Goal: Browse casually: Explore the website without a specific task or goal

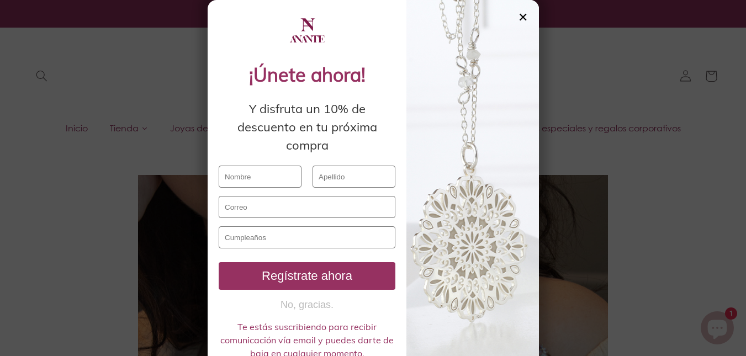
click at [518, 17] on div "✕" at bounding box center [523, 17] width 10 height 12
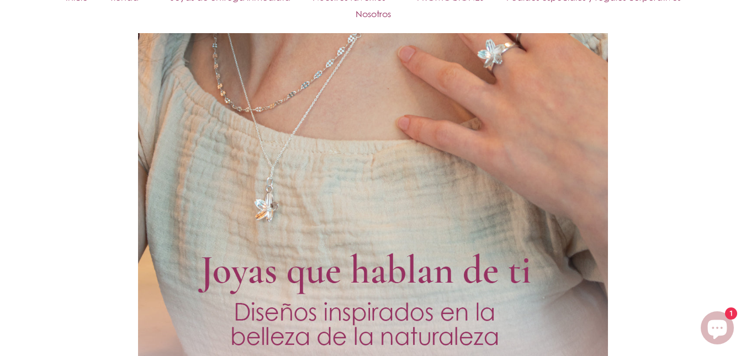
scroll to position [808, 0]
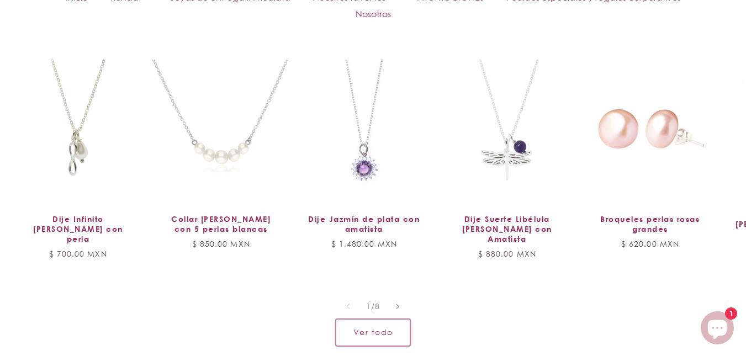
click at [390, 320] on link "Ver todo" at bounding box center [373, 332] width 75 height 27
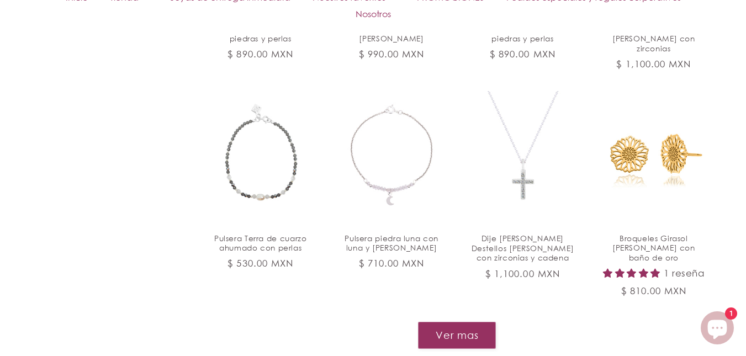
scroll to position [1142, 0]
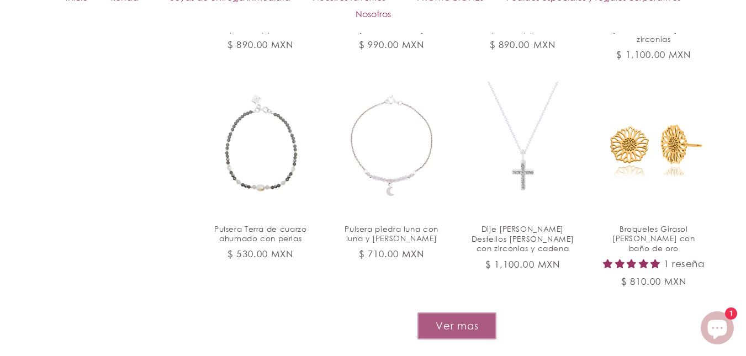
click at [474, 312] on button "Ver mas" at bounding box center [456, 325] width 79 height 27
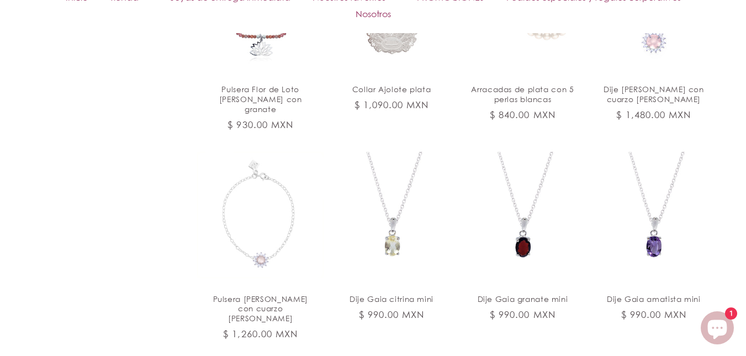
scroll to position [1951, 0]
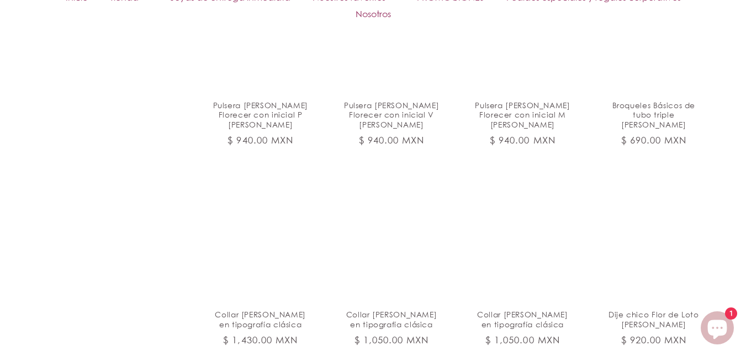
scroll to position [2810, 0]
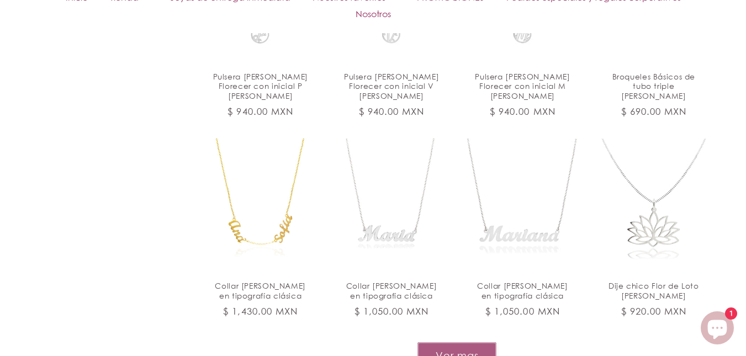
click at [459, 342] on button "Ver mas" at bounding box center [456, 355] width 79 height 27
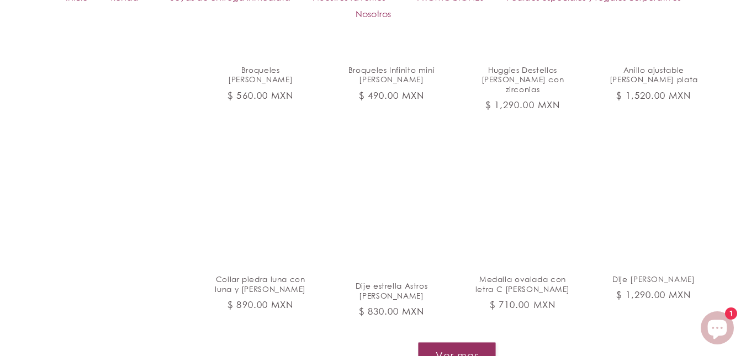
scroll to position [3691, 0]
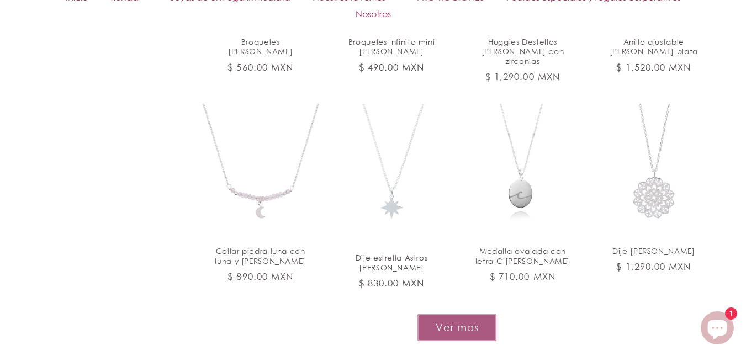
click at [461, 314] on button "Ver mas" at bounding box center [456, 327] width 79 height 27
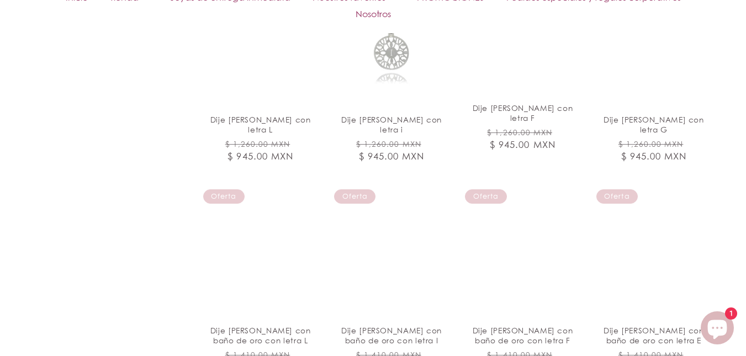
scroll to position [4607, 0]
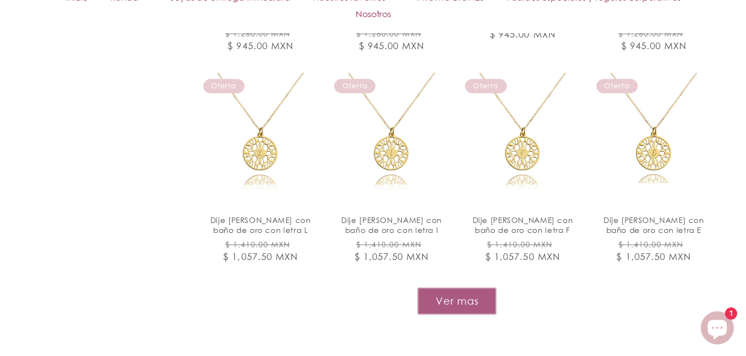
click at [460, 288] on button "Ver mas" at bounding box center [456, 301] width 79 height 27
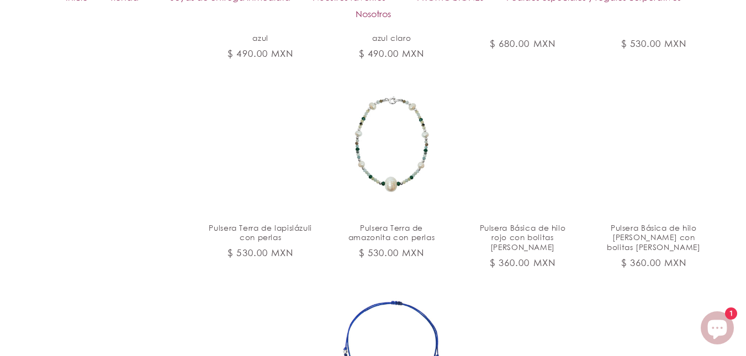
scroll to position [5276, 0]
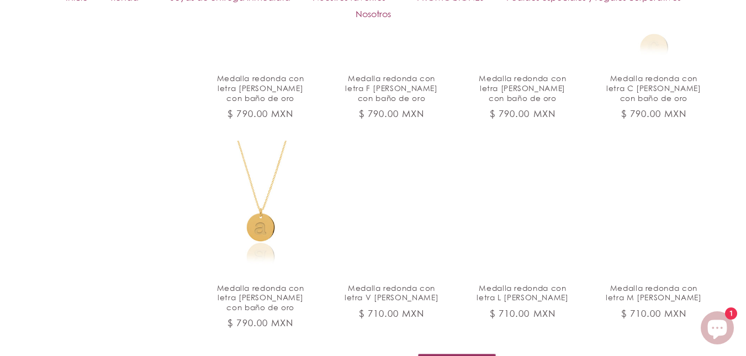
scroll to position [6251, 0]
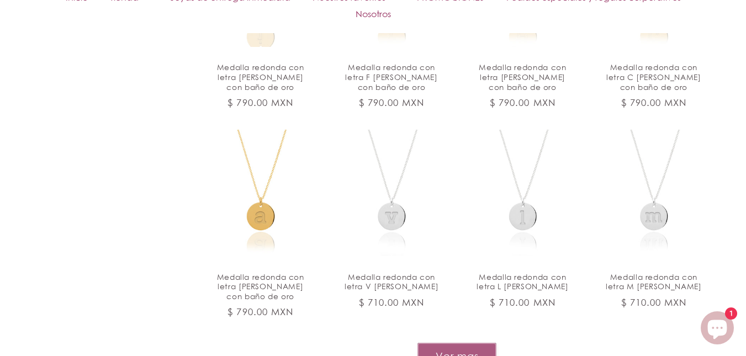
click at [463, 343] on button "Ver mas" at bounding box center [456, 356] width 79 height 27
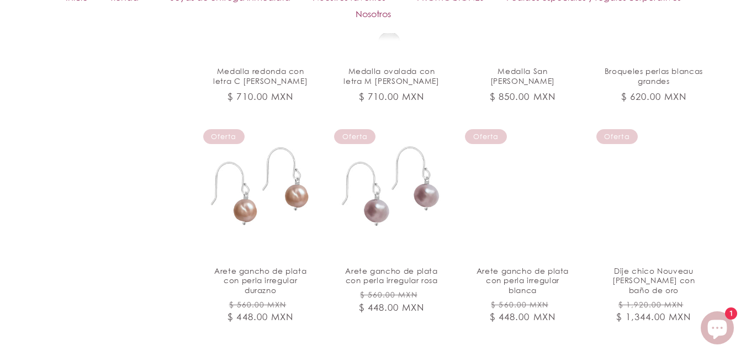
scroll to position [6977, 0]
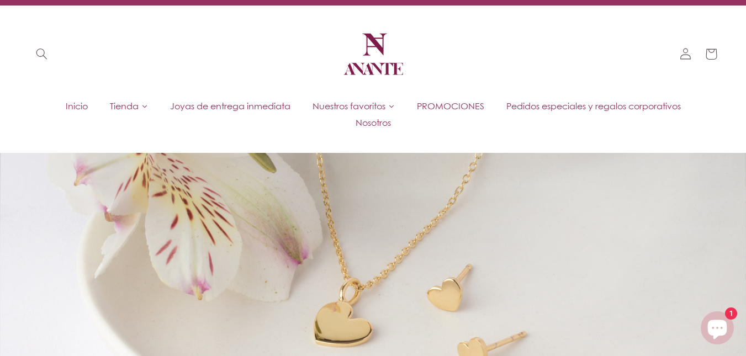
scroll to position [0, 0]
